Goal: Browse casually

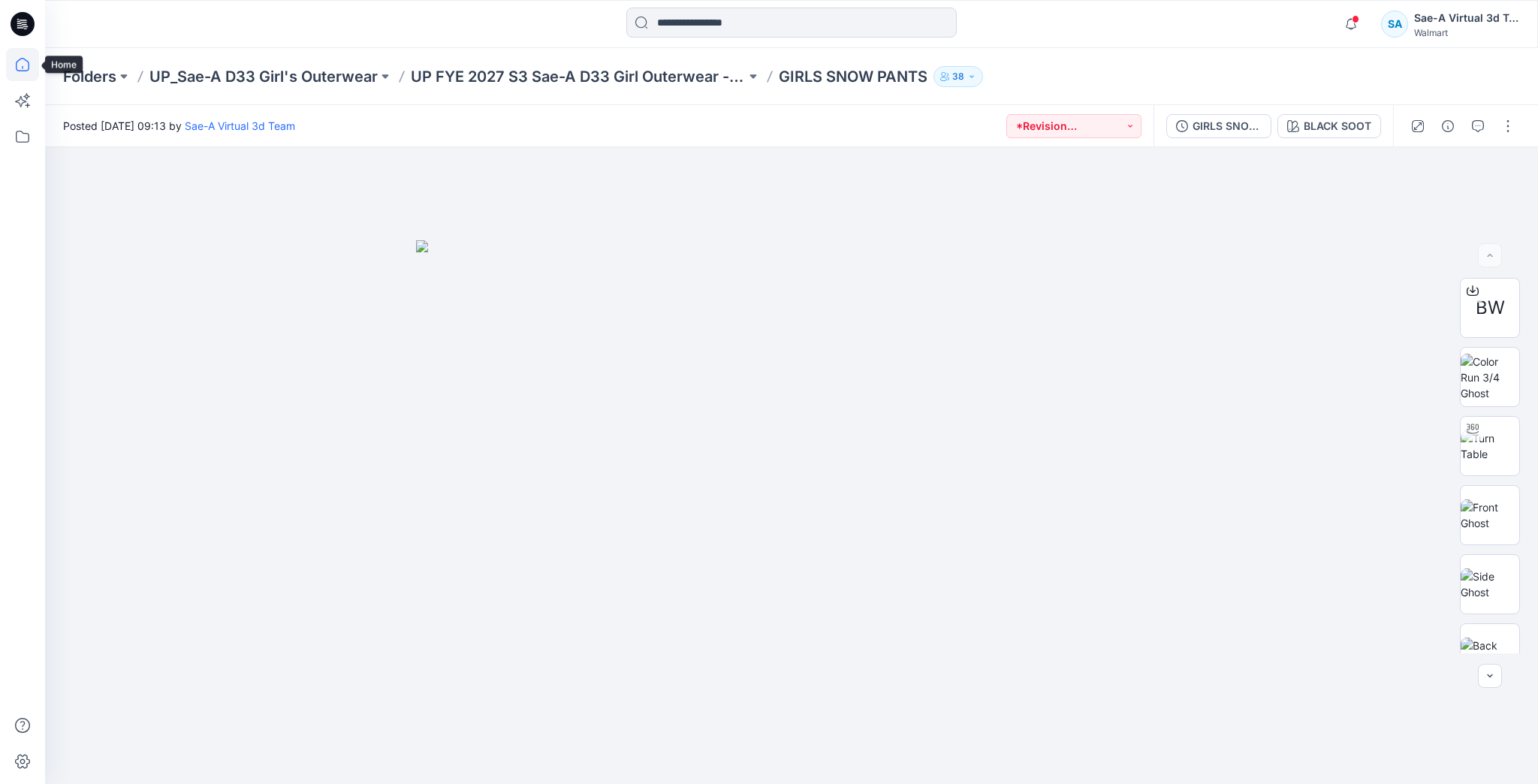
click at [26, 66] on icon at bounding box center [22, 64] width 33 height 33
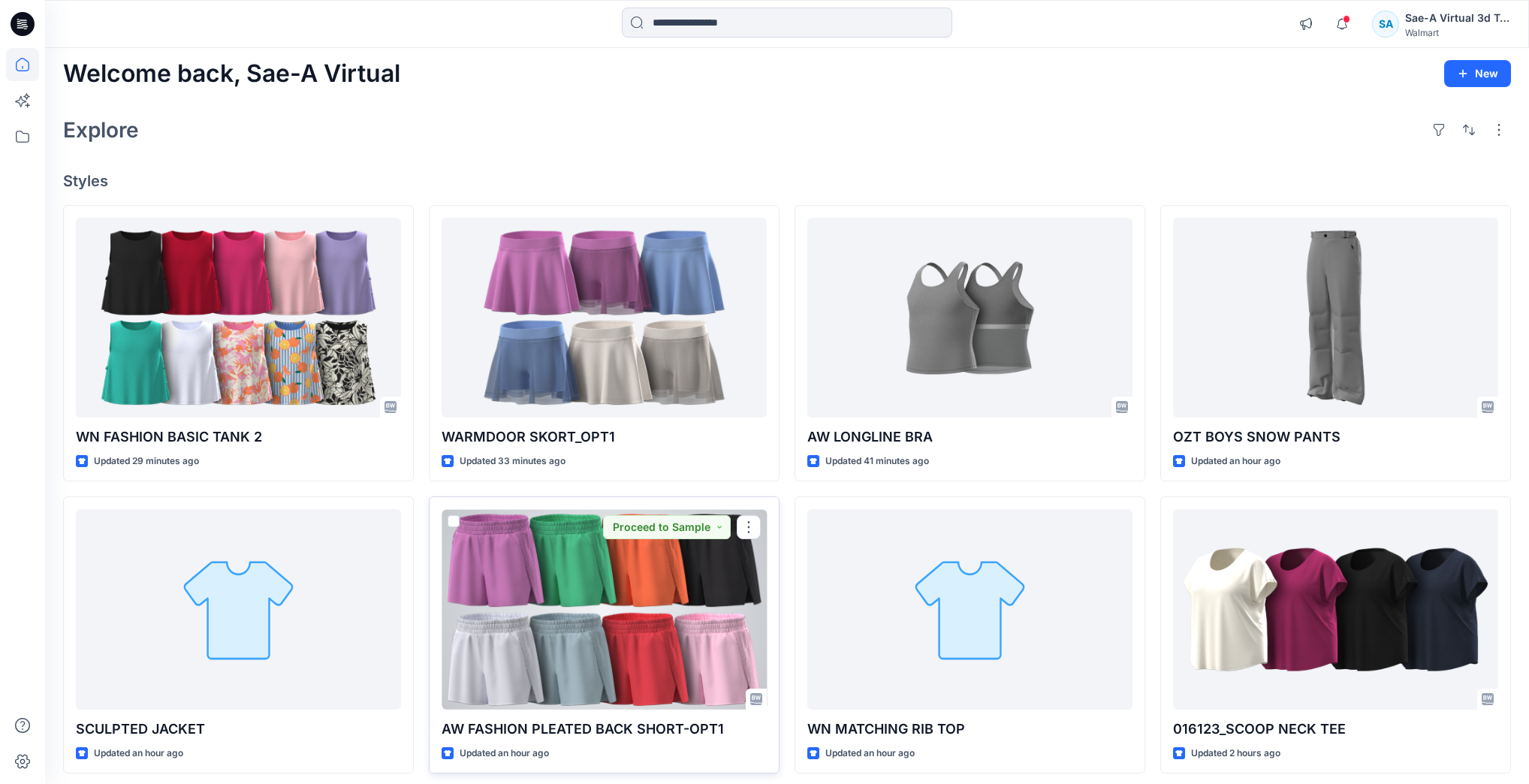
scroll to position [180, 0]
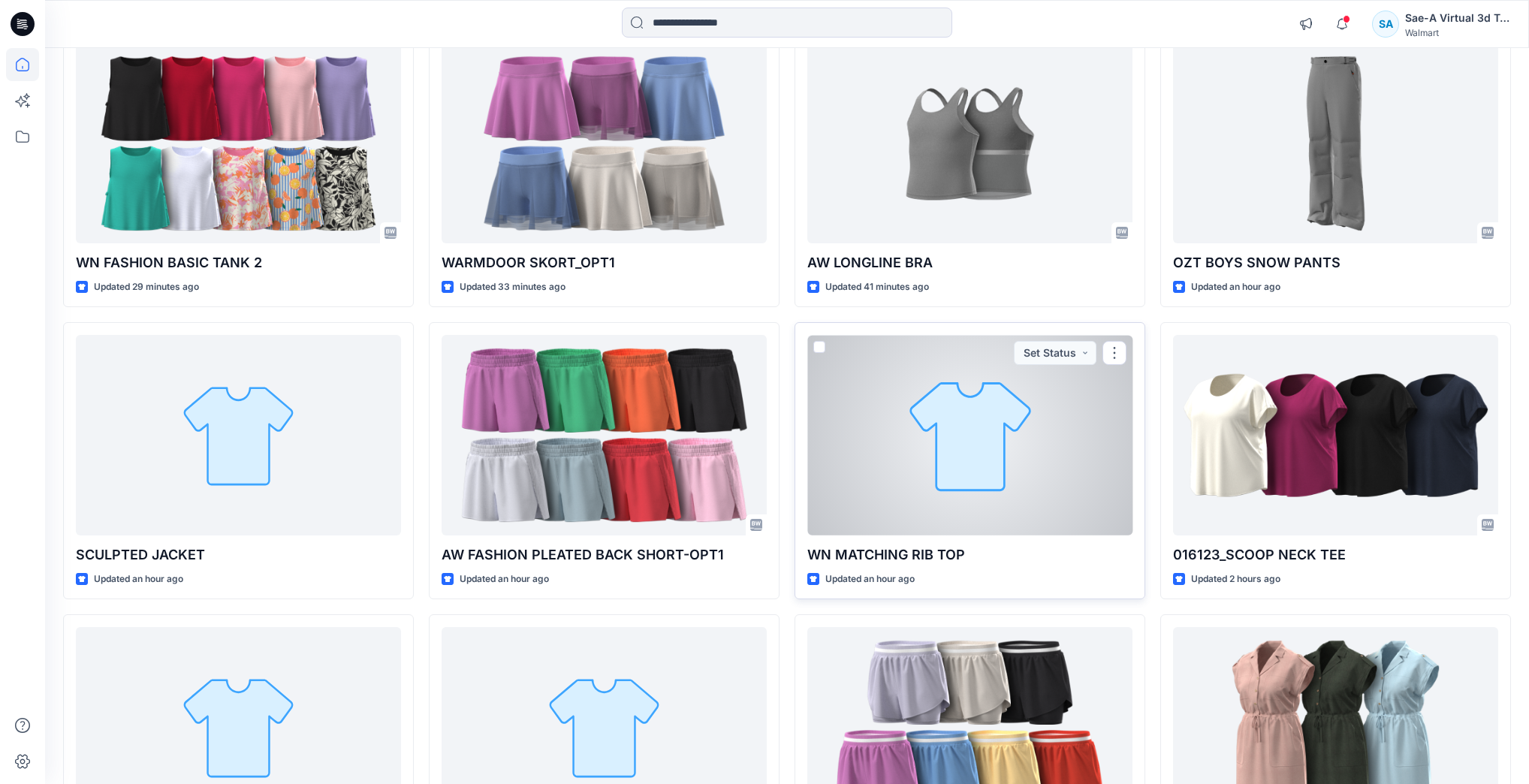
click at [928, 514] on div at bounding box center [969, 435] width 325 height 200
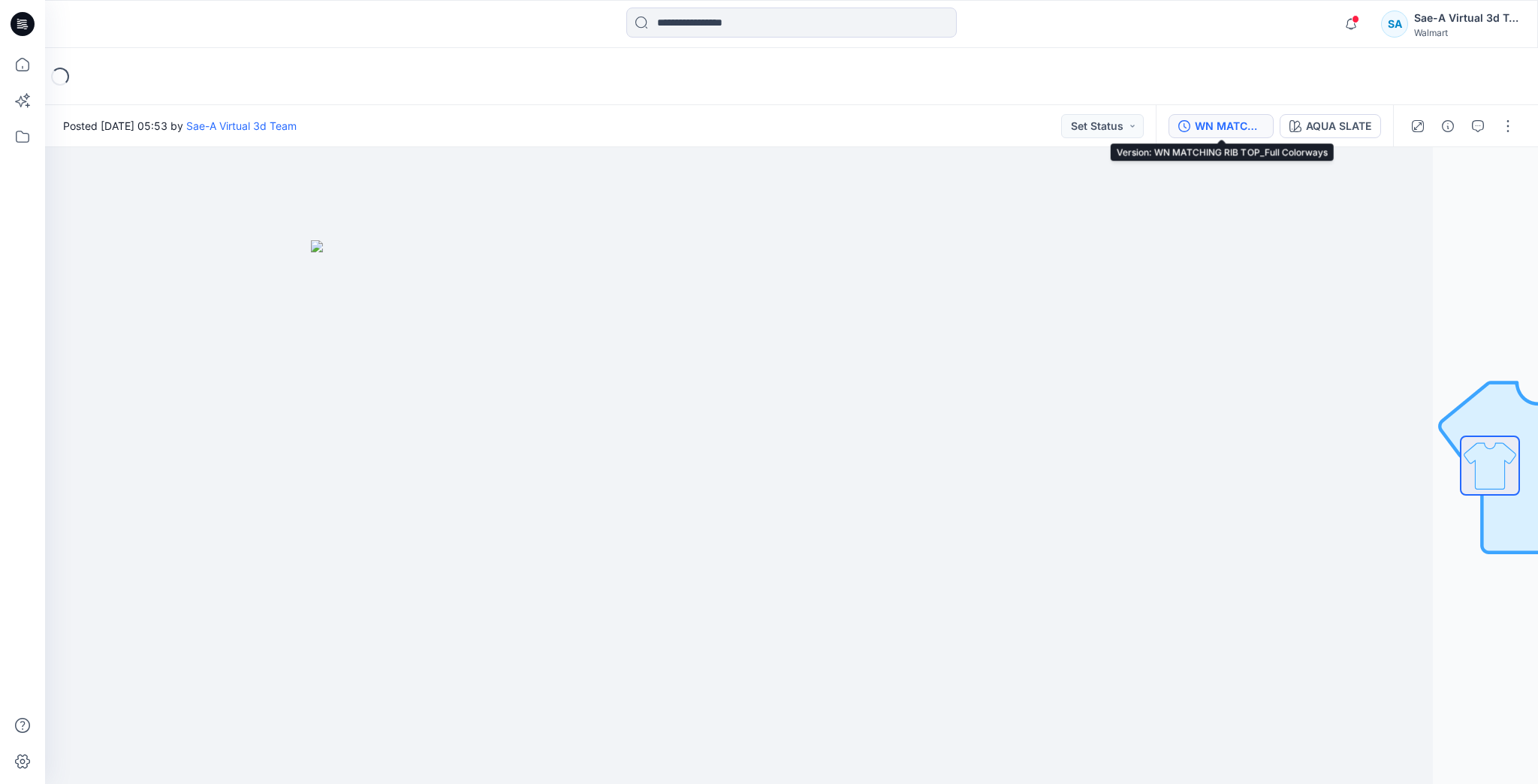
click at [1208, 126] on div "WN MATCHING RIB TOP_Full Colorways" at bounding box center [1229, 126] width 69 height 17
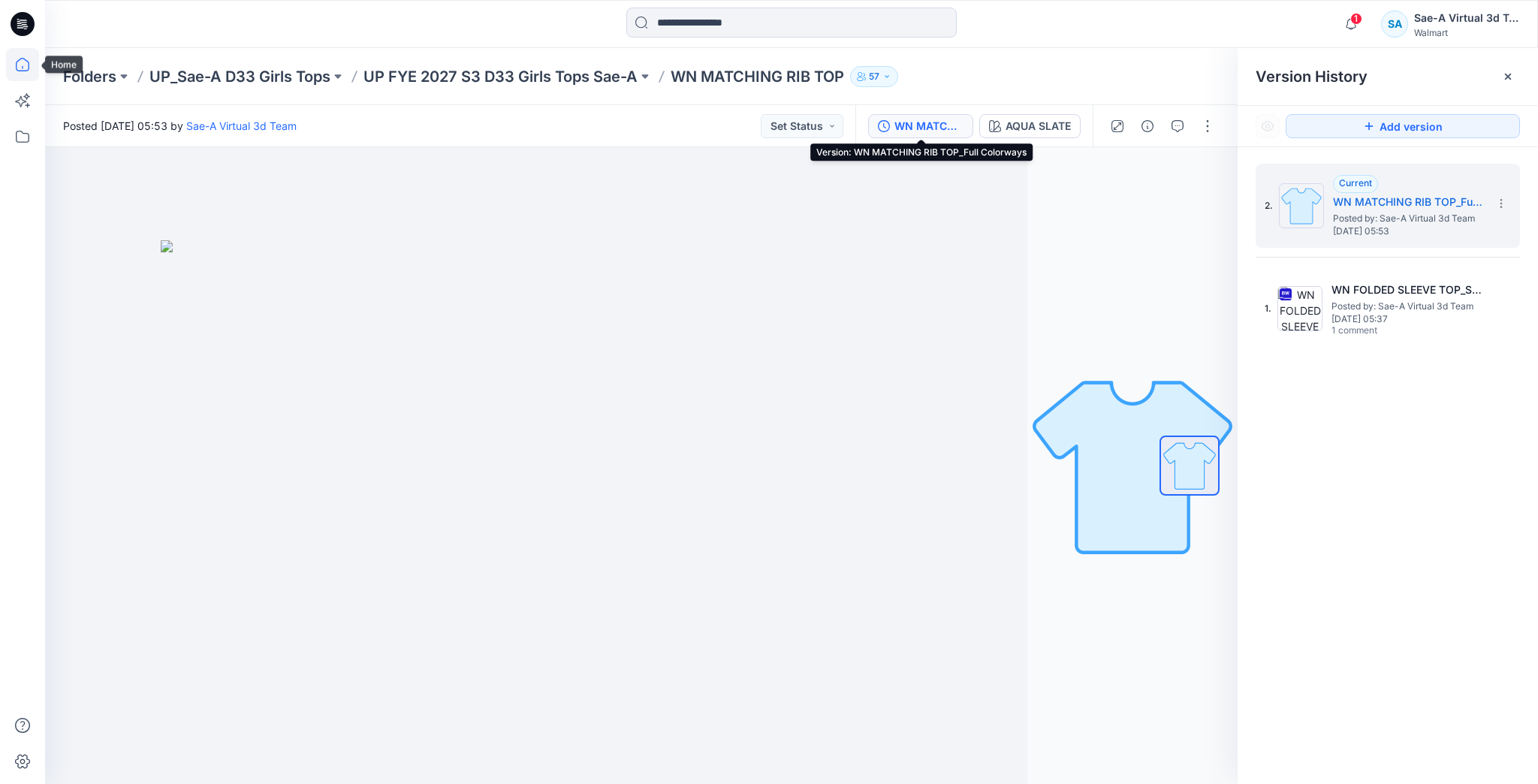
click at [26, 63] on icon at bounding box center [22, 64] width 33 height 33
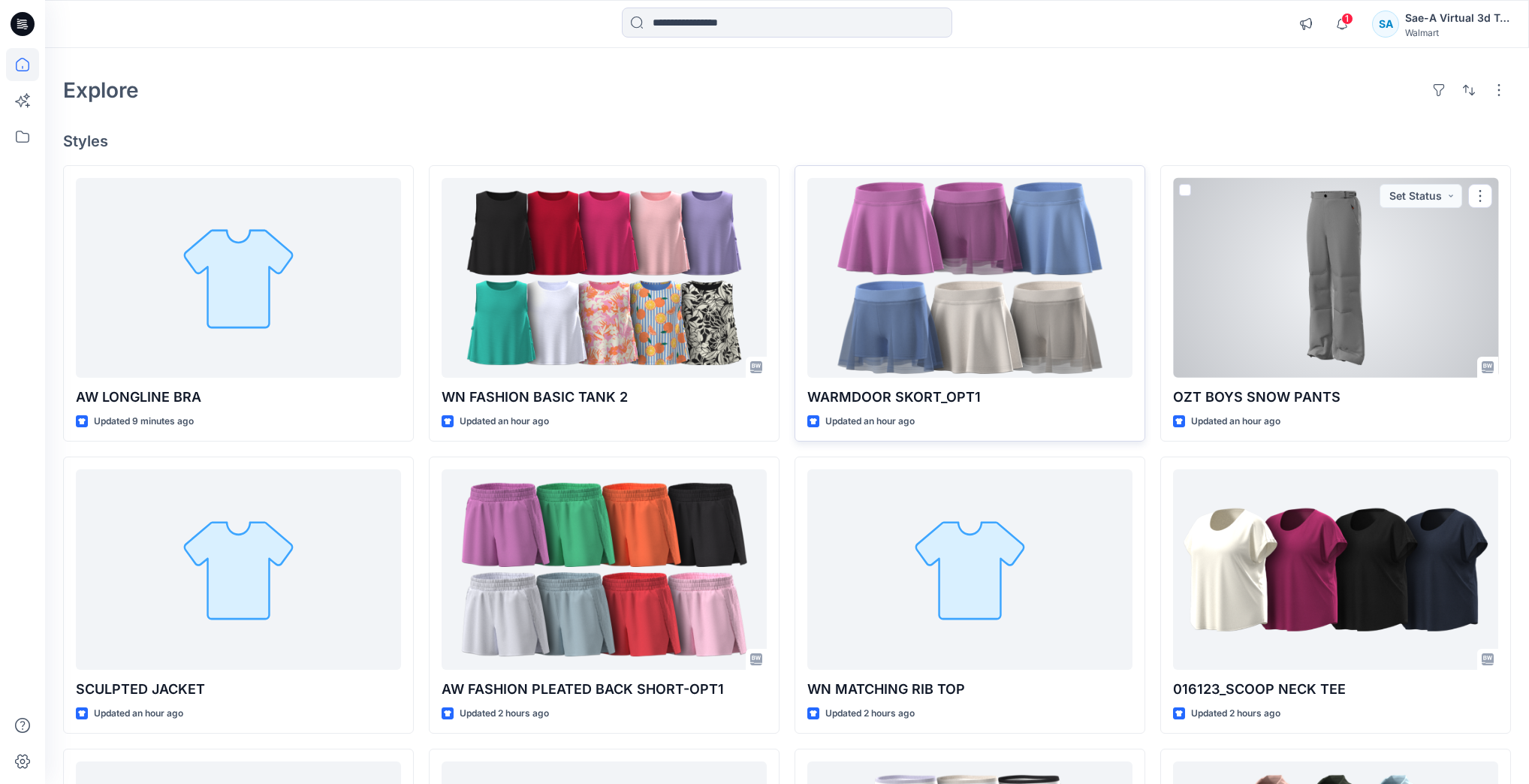
scroll to position [60, 0]
